Goal: Transaction & Acquisition: Purchase product/service

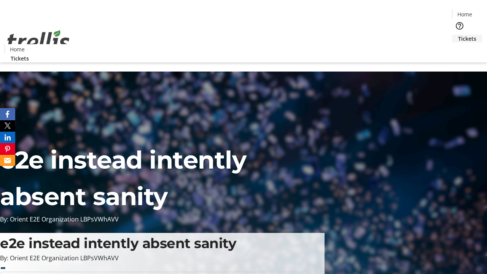
click at [458, 35] on span "Tickets" at bounding box center [467, 39] width 18 height 8
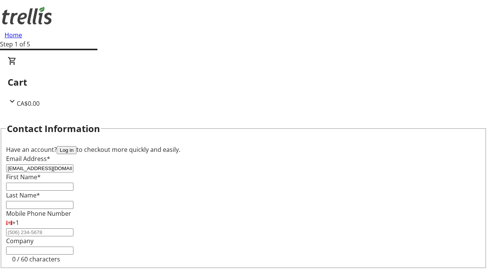
type input "[EMAIL_ADDRESS][DOMAIN_NAME]"
type input "Austin"
type input "[PERSON_NAME]"
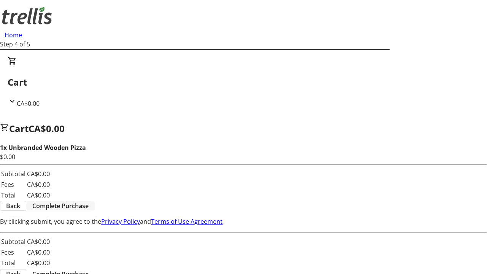
click at [89, 201] on span "Complete Purchase" at bounding box center [60, 205] width 56 height 9
